Goal: Check status: Check status

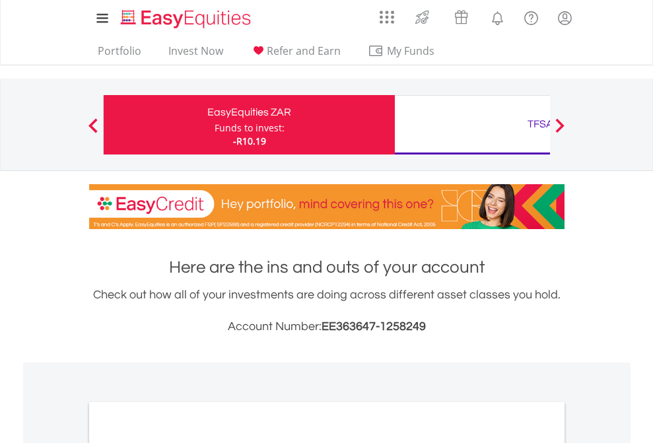
click at [215, 125] on div "Funds to invest:" at bounding box center [250, 127] width 70 height 13
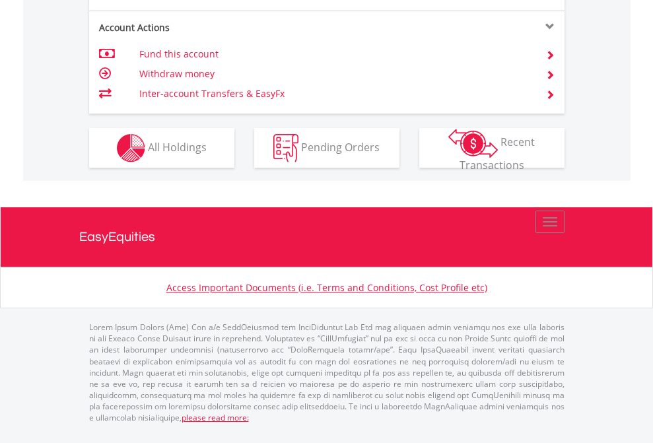
scroll to position [1239, 0]
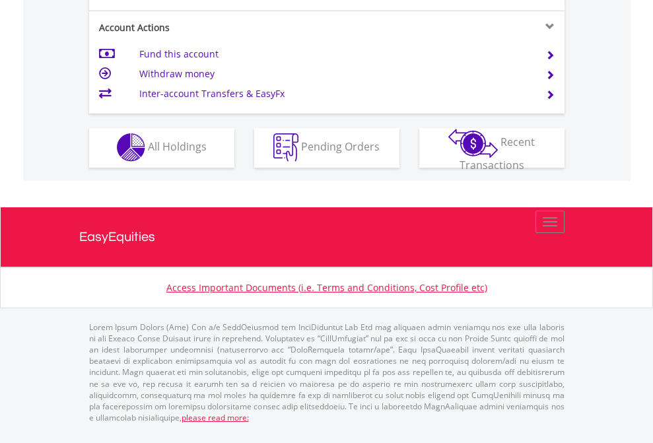
scroll to position [1235, 0]
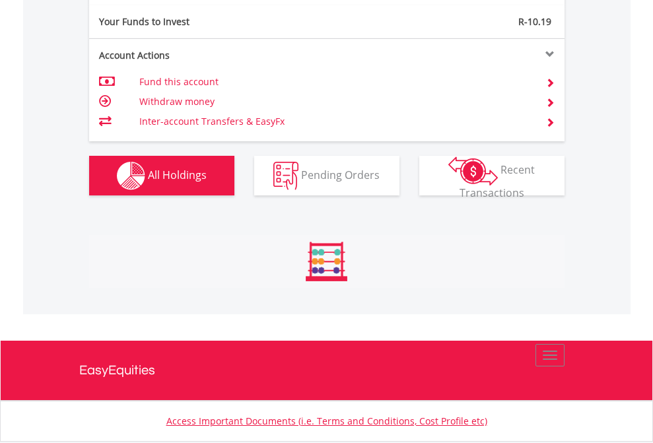
scroll to position [127, 207]
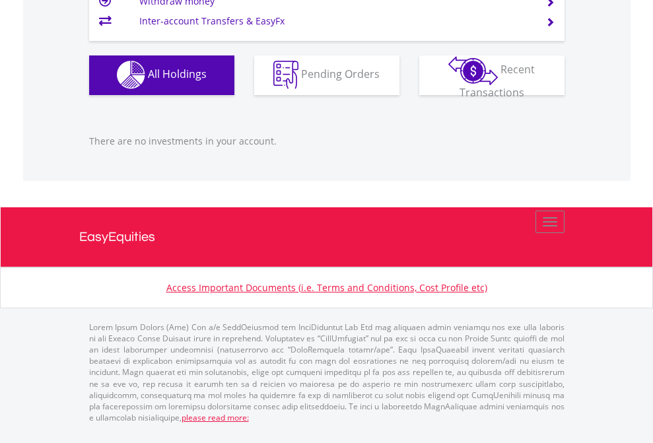
scroll to position [127, 207]
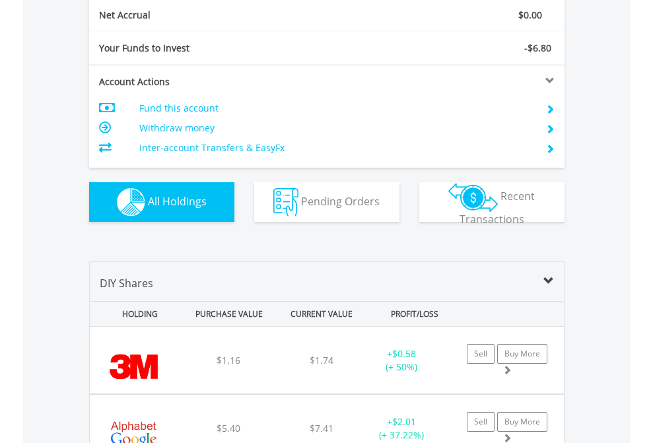
scroll to position [1495, 0]
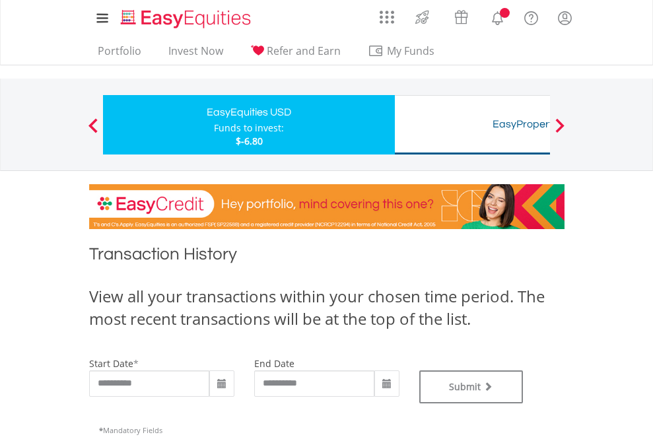
type input "**********"
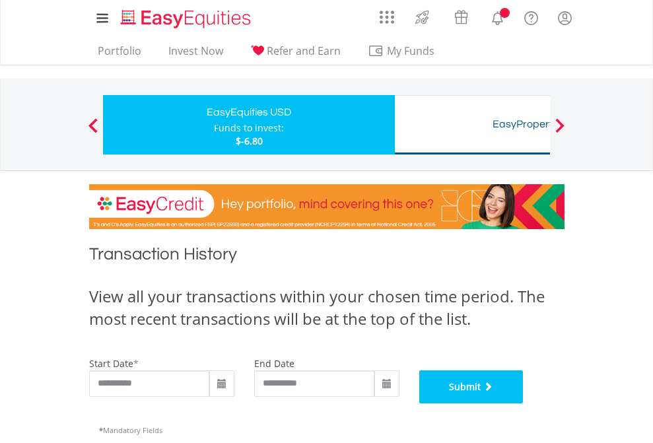
click at [524, 403] on button "Submit" at bounding box center [471, 386] width 104 height 33
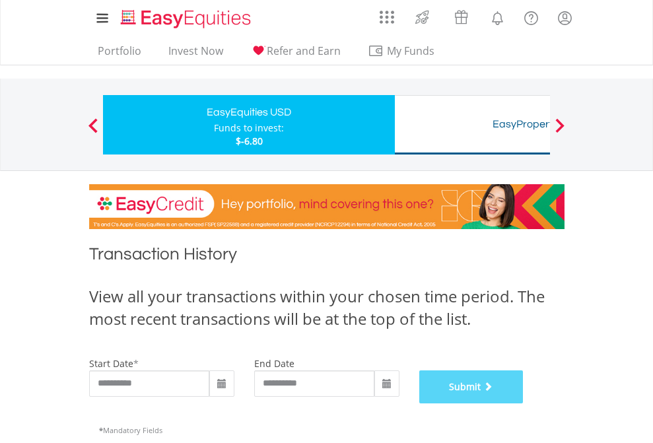
scroll to position [535, 0]
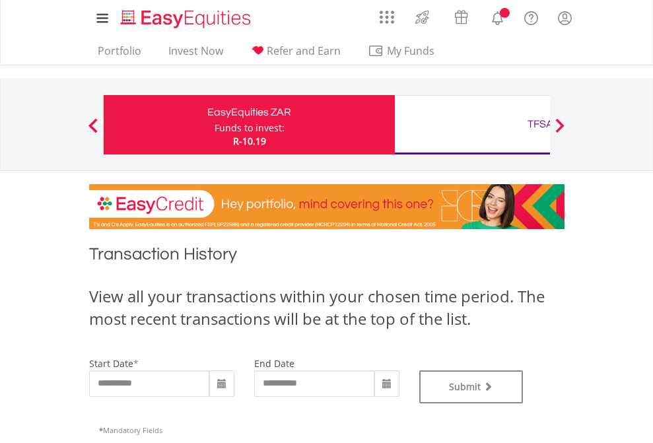
click at [472, 125] on div "TFSA" at bounding box center [540, 124] width 275 height 18
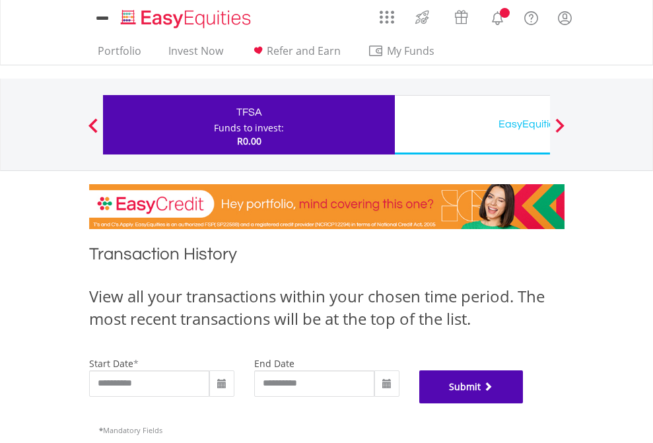
click at [524, 403] on button "Submit" at bounding box center [471, 386] width 104 height 33
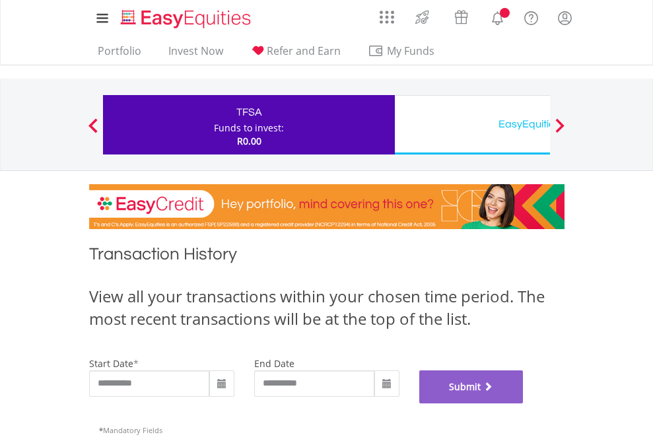
scroll to position [535, 0]
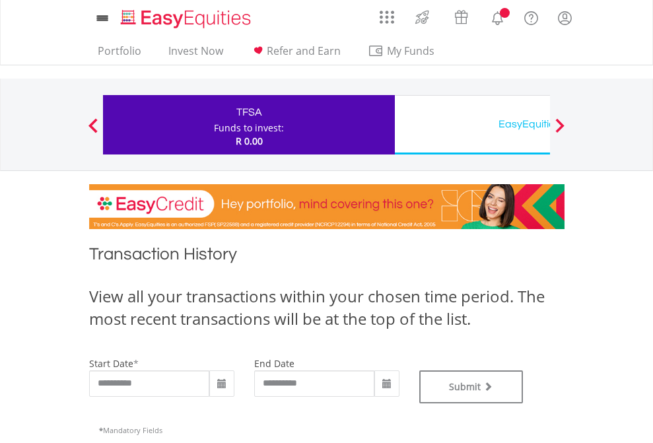
click at [472, 125] on div "EasyEquities USD" at bounding box center [540, 124] width 275 height 18
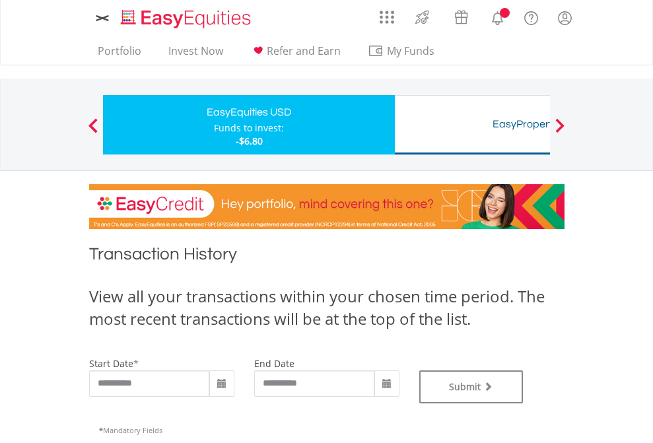
type input "**********"
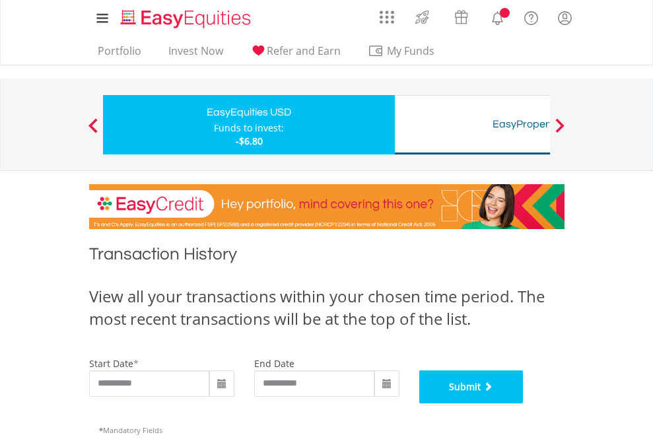
click at [524, 403] on button "Submit" at bounding box center [471, 386] width 104 height 33
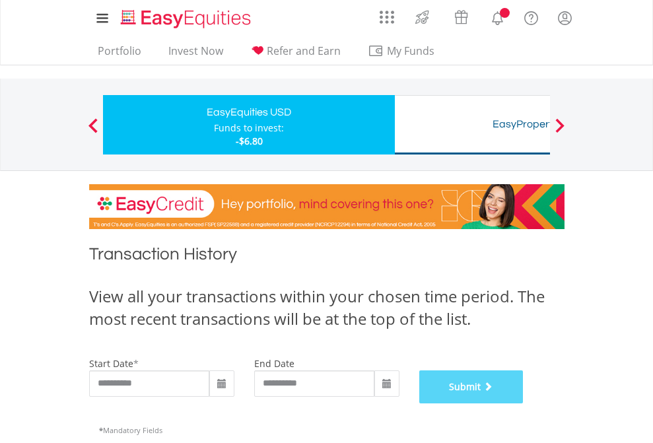
scroll to position [535, 0]
